Goal: Transaction & Acquisition: Purchase product/service

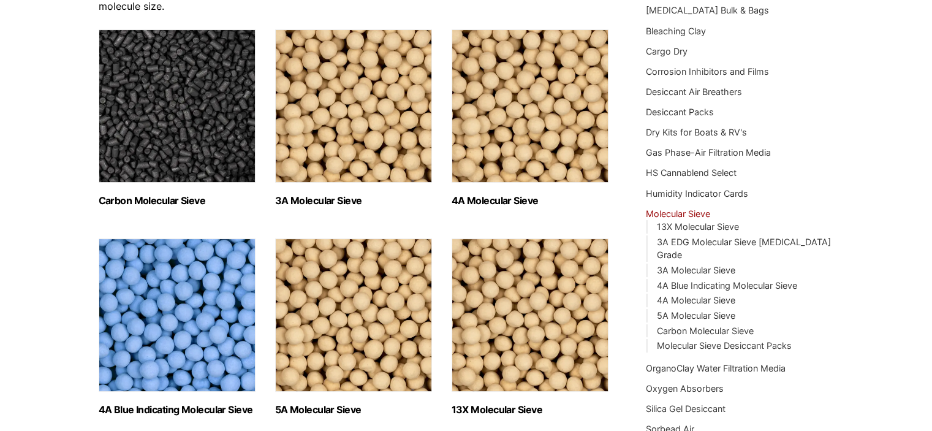
scroll to position [184, 0]
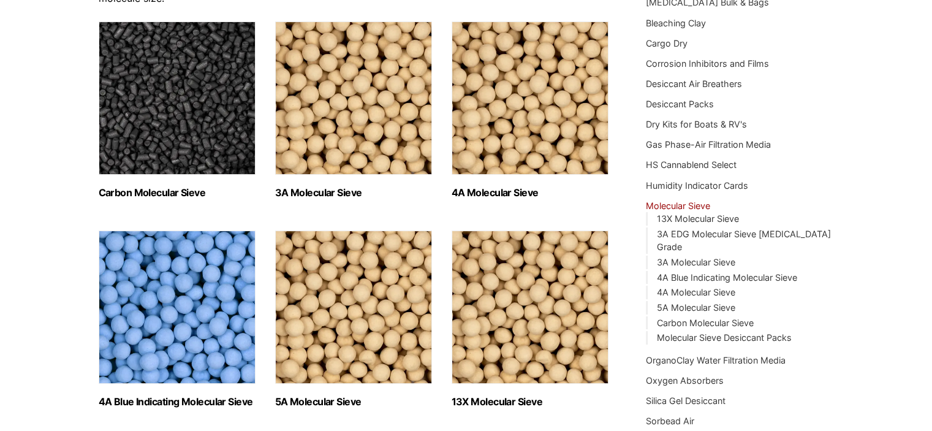
click at [380, 115] on img "Visit product category 3A Molecular Sieve" at bounding box center [353, 97] width 157 height 153
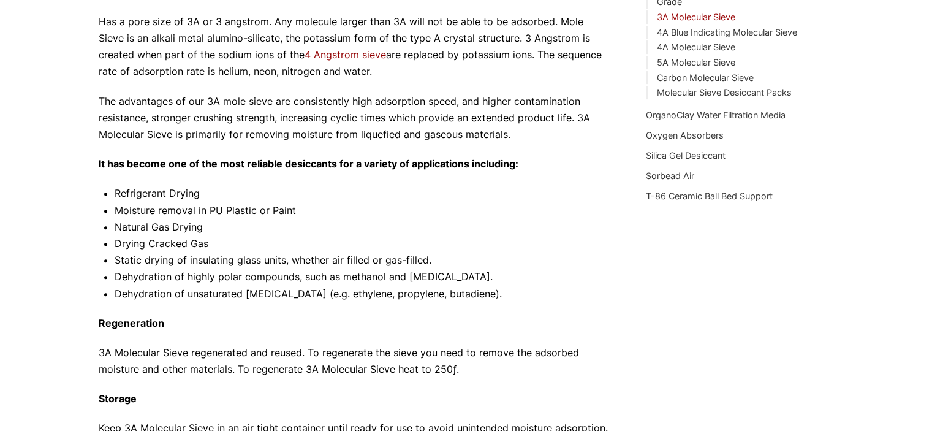
scroll to position [245, 0]
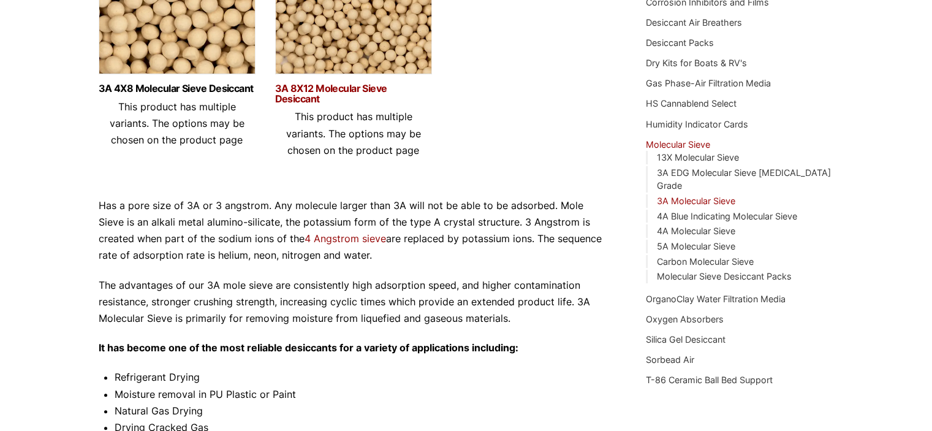
click at [322, 92] on link "3A 8X12 Molecular Sieve Desiccant" at bounding box center [353, 93] width 157 height 21
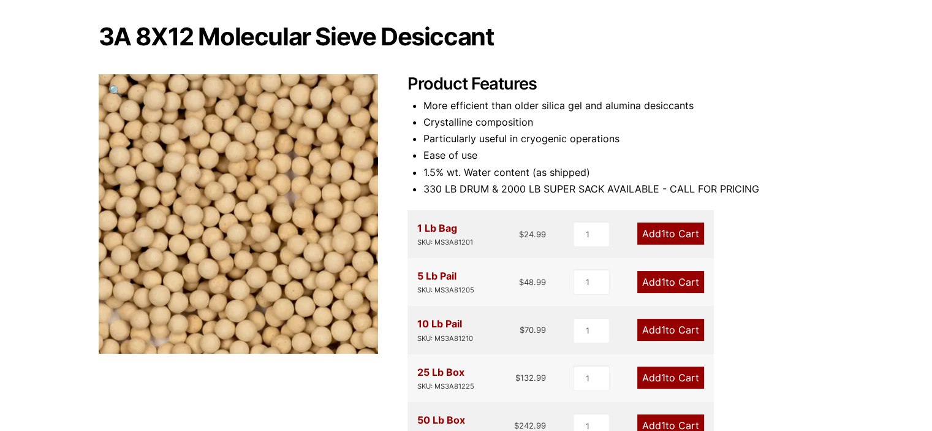
scroll to position [123, 0]
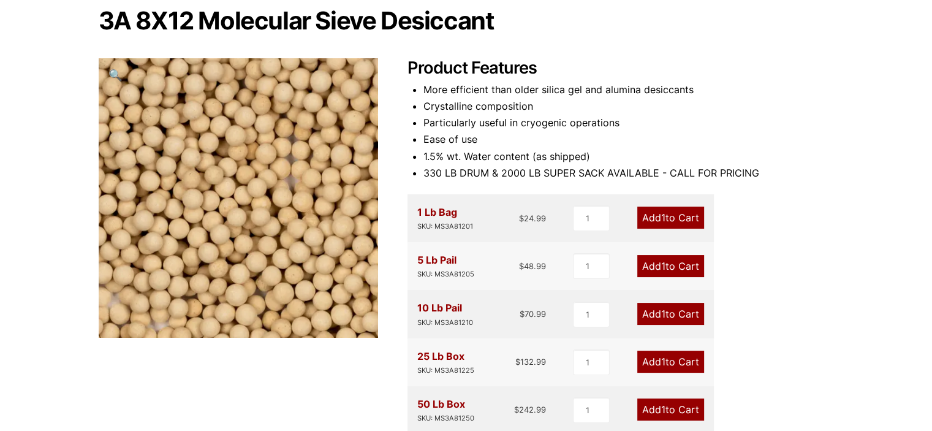
drag, startPoint x: 475, startPoint y: 354, endPoint x: 382, endPoint y: 334, distance: 95.2
click at [382, 334] on div "3A 8X12 Molecular Sieve Desiccant 🔍 Product Features More efficient than older …" at bounding box center [466, 347] width 735 height 679
click at [468, 352] on div "25 Lb Box SKU: MS3A81225" at bounding box center [445, 362] width 57 height 28
